Goal: Navigation & Orientation: Find specific page/section

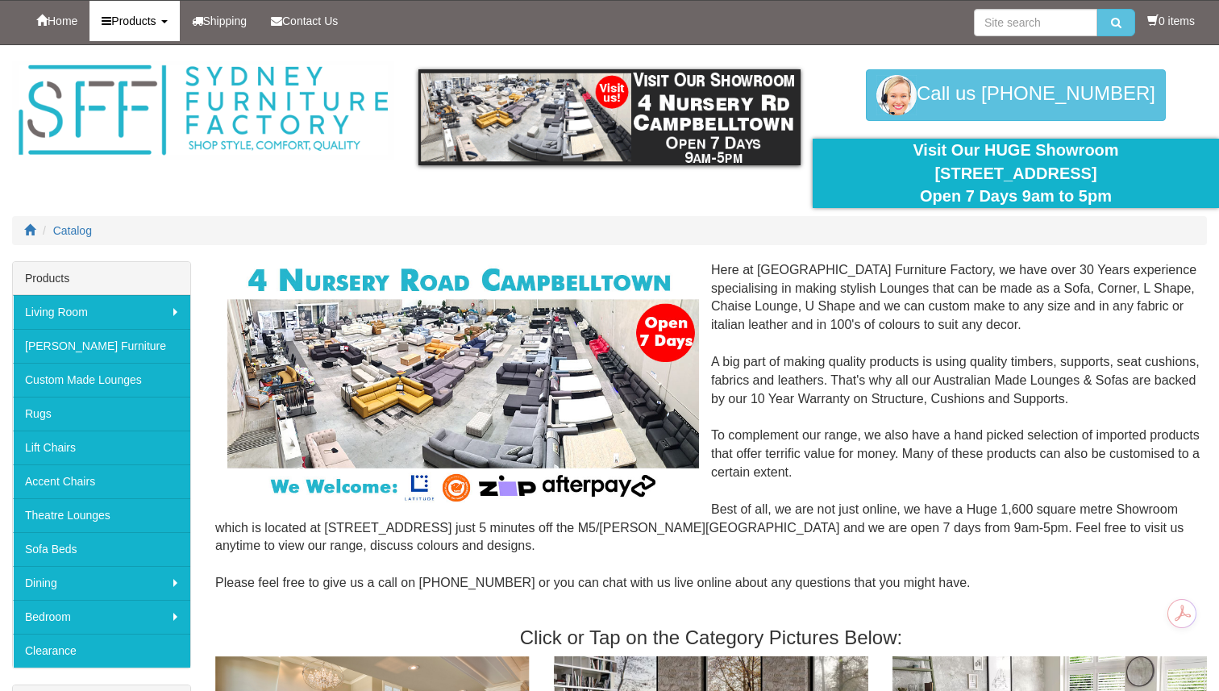
click at [175, 21] on link "Products" at bounding box center [133, 21] width 89 height 40
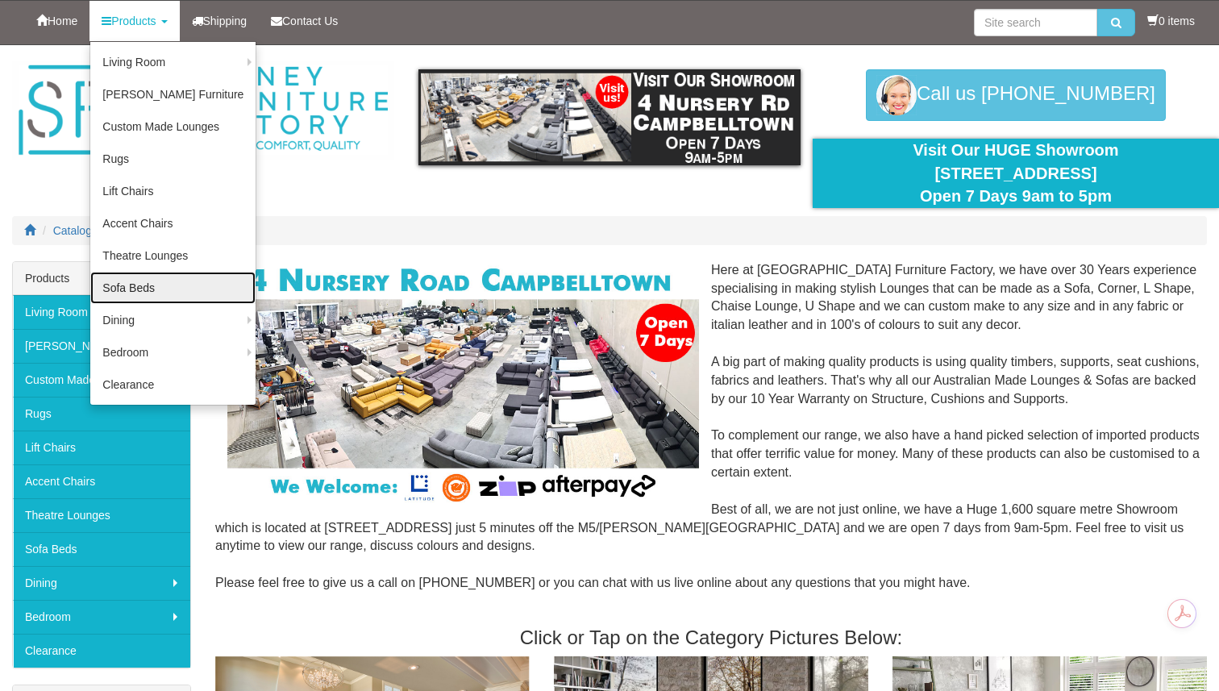
click at [146, 287] on link "Sofa Beds" at bounding box center [172, 288] width 165 height 32
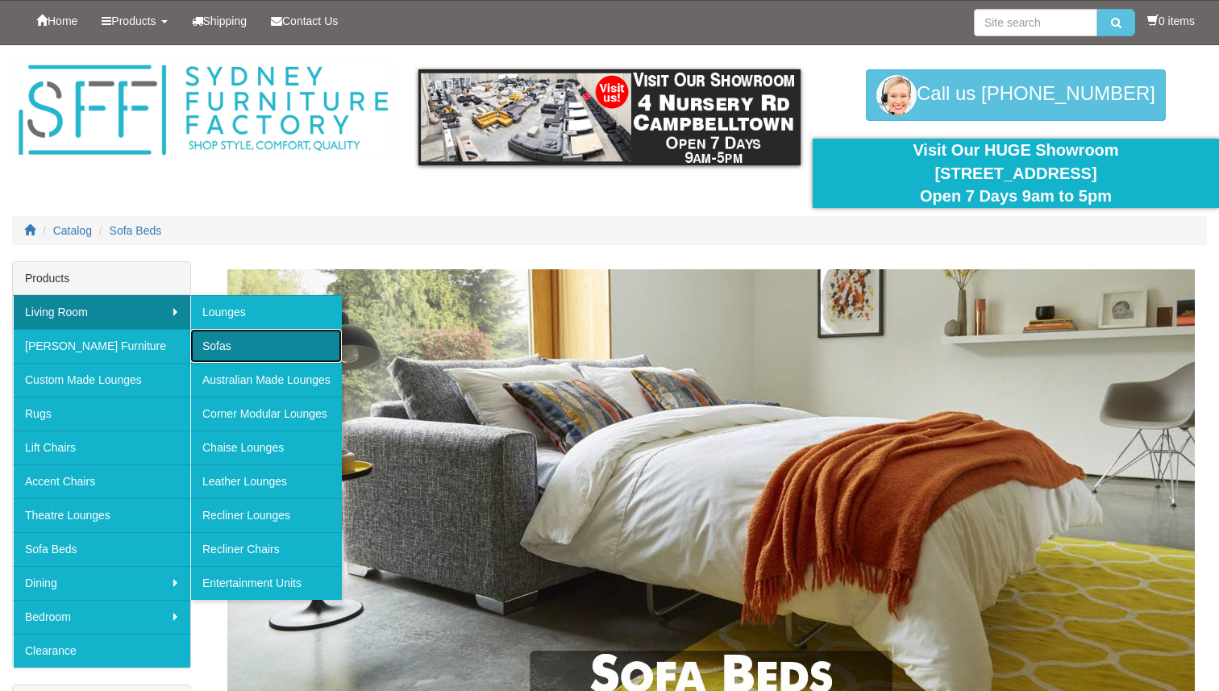
click at [232, 344] on link "Sofas" at bounding box center [266, 346] width 152 height 34
